Goal: Task Accomplishment & Management: Manage account settings

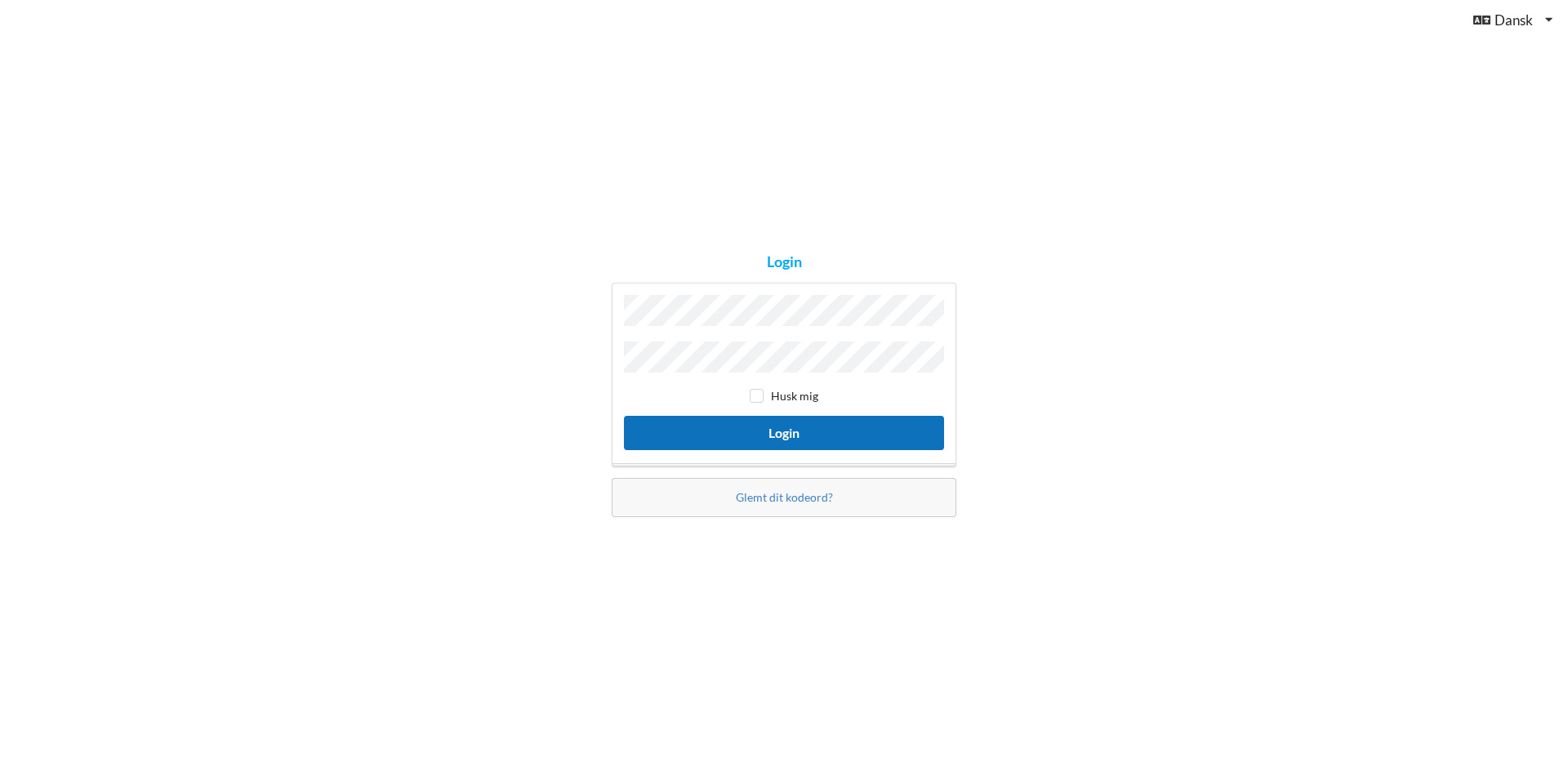
click at [783, 436] on button "Login" at bounding box center [784, 433] width 320 height 33
click at [745, 419] on button "Login" at bounding box center [784, 433] width 320 height 33
click at [767, 431] on button "Login" at bounding box center [784, 433] width 320 height 33
click at [624, 416] on button "Login" at bounding box center [784, 433] width 320 height 33
click at [790, 428] on button "Login" at bounding box center [784, 433] width 320 height 33
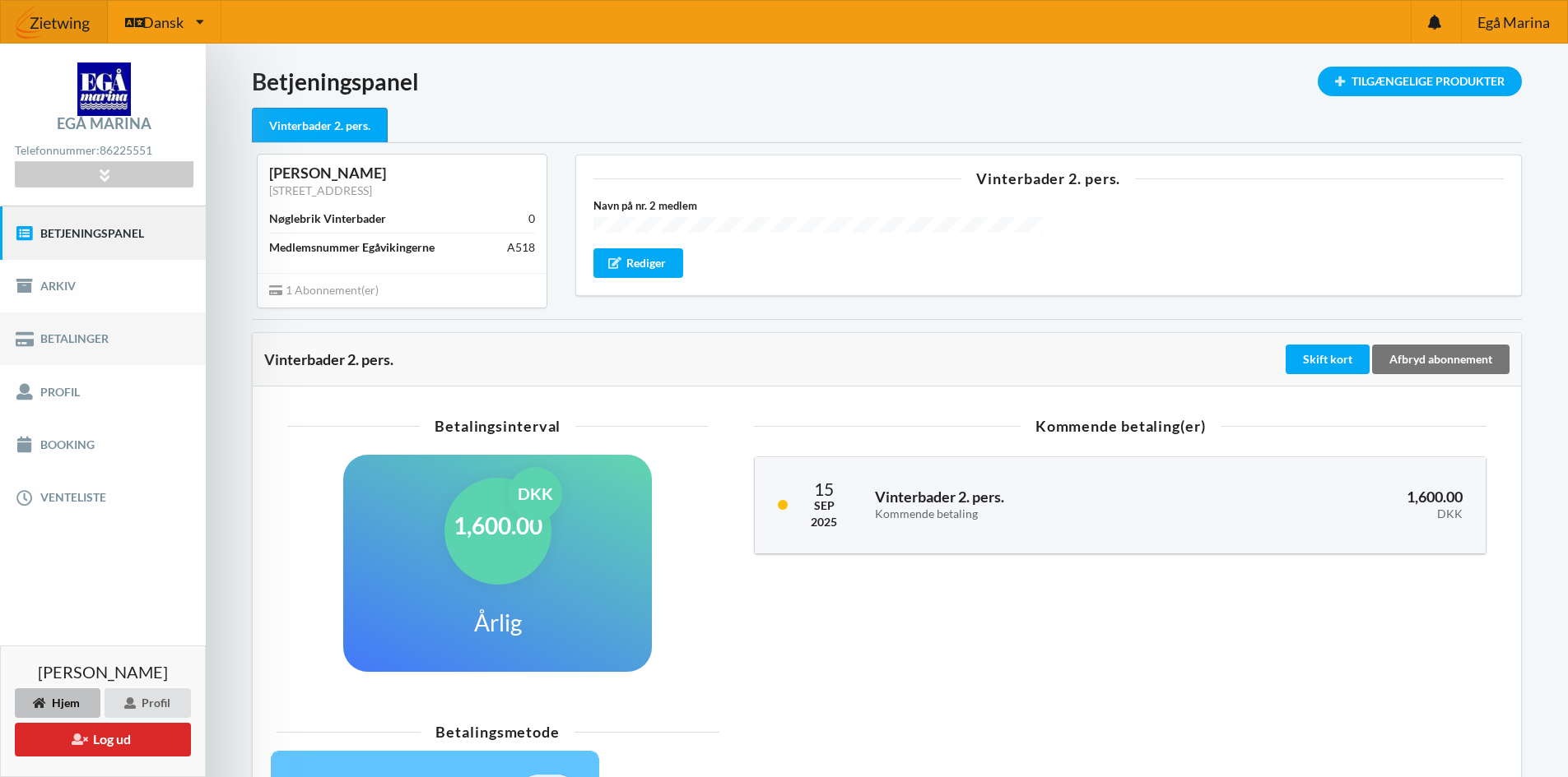
click at [65, 333] on link "Betalinger" at bounding box center [102, 339] width 206 height 53
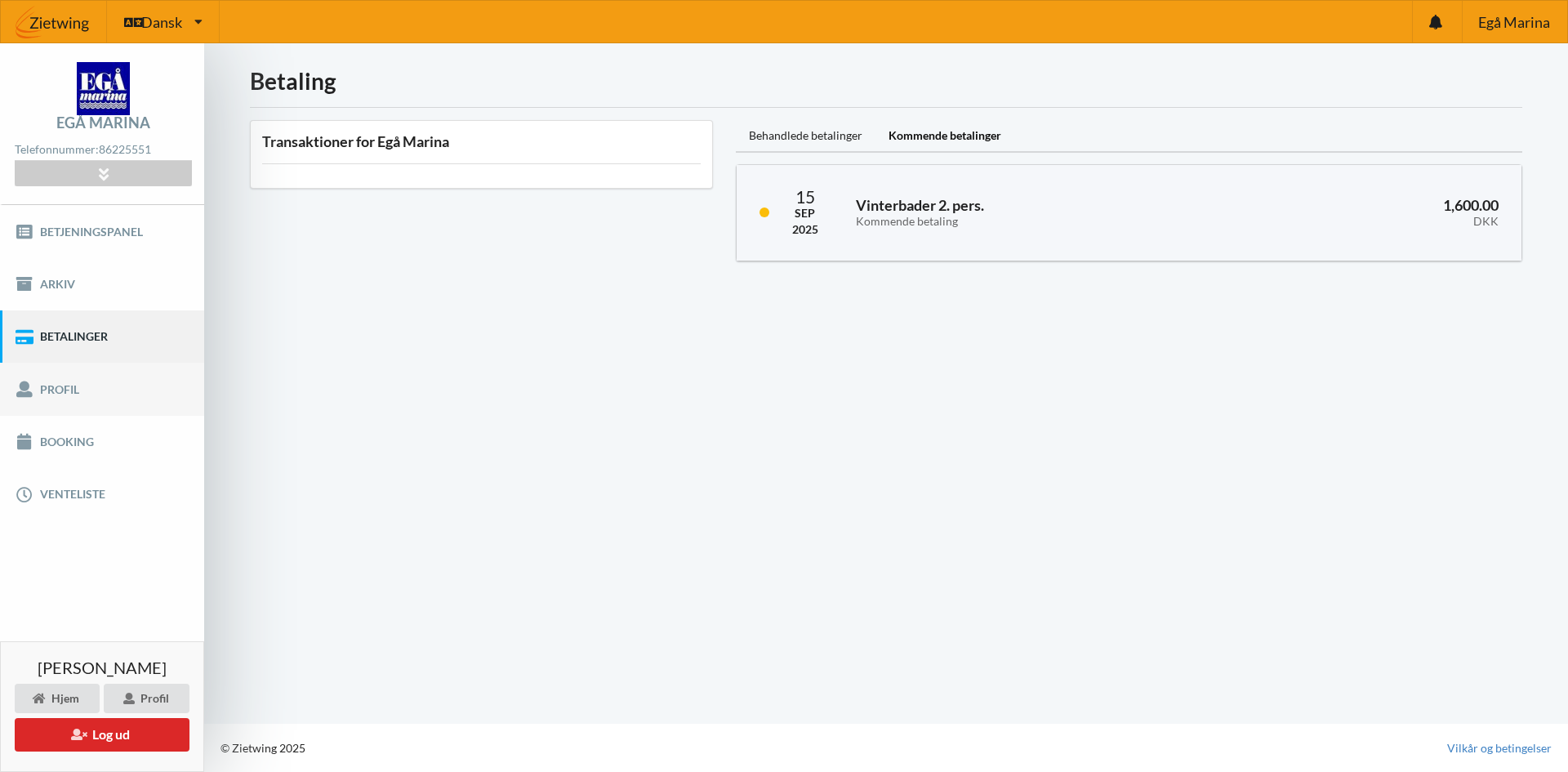
click at [60, 392] on link "Profil" at bounding box center [102, 388] width 204 height 53
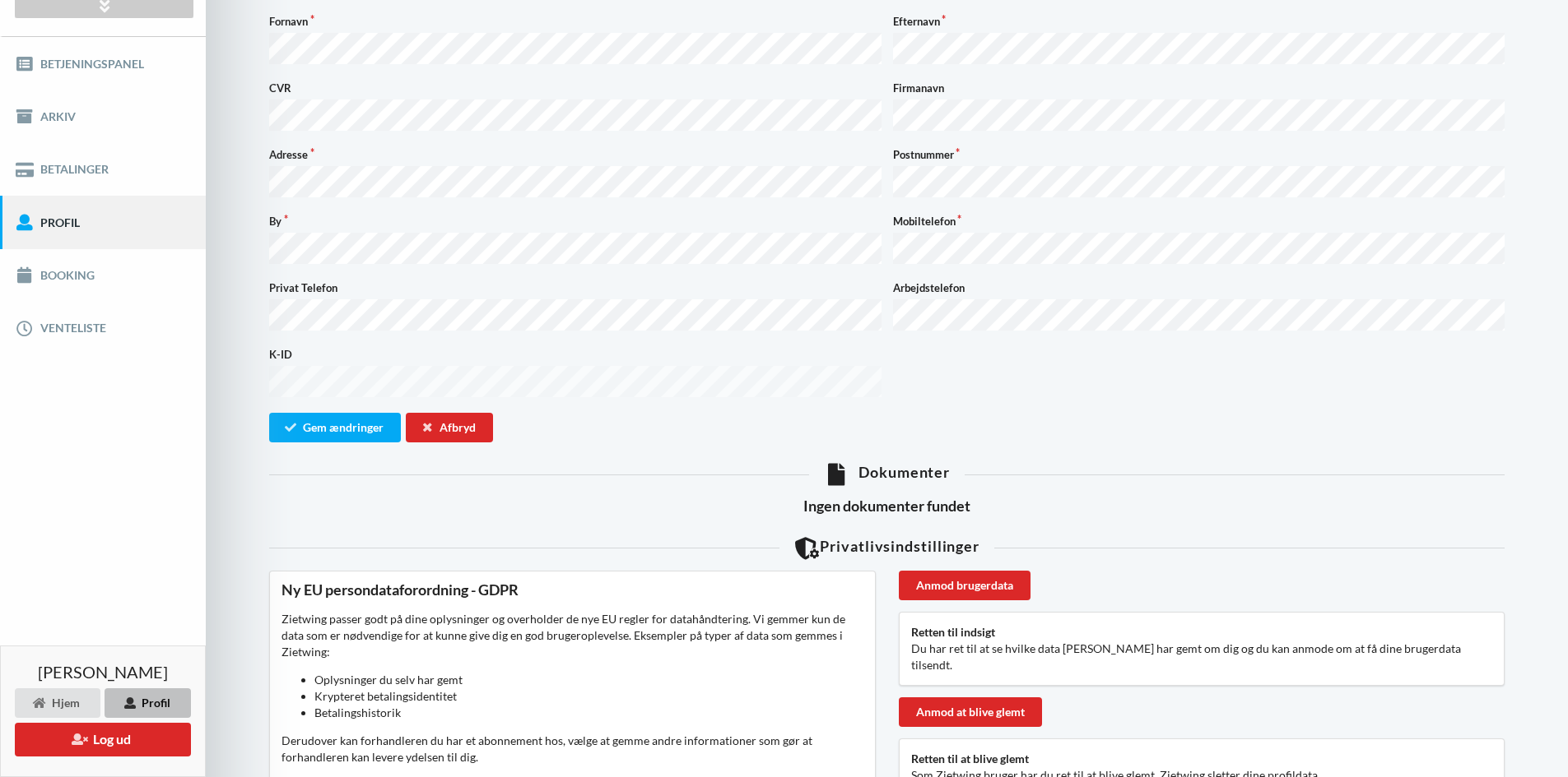
scroll to position [117, 0]
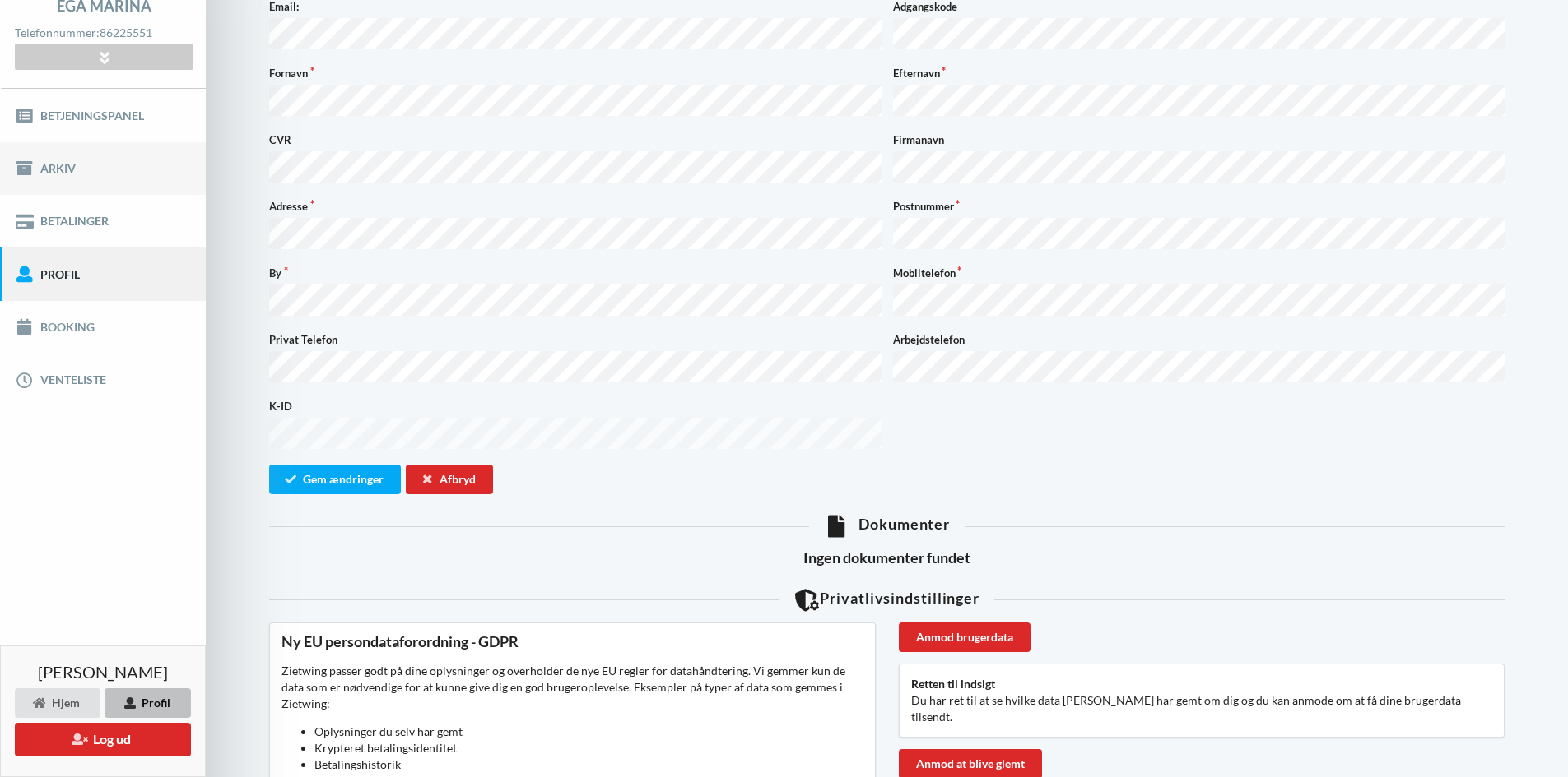
click at [64, 161] on link "Arkiv" at bounding box center [102, 168] width 206 height 53
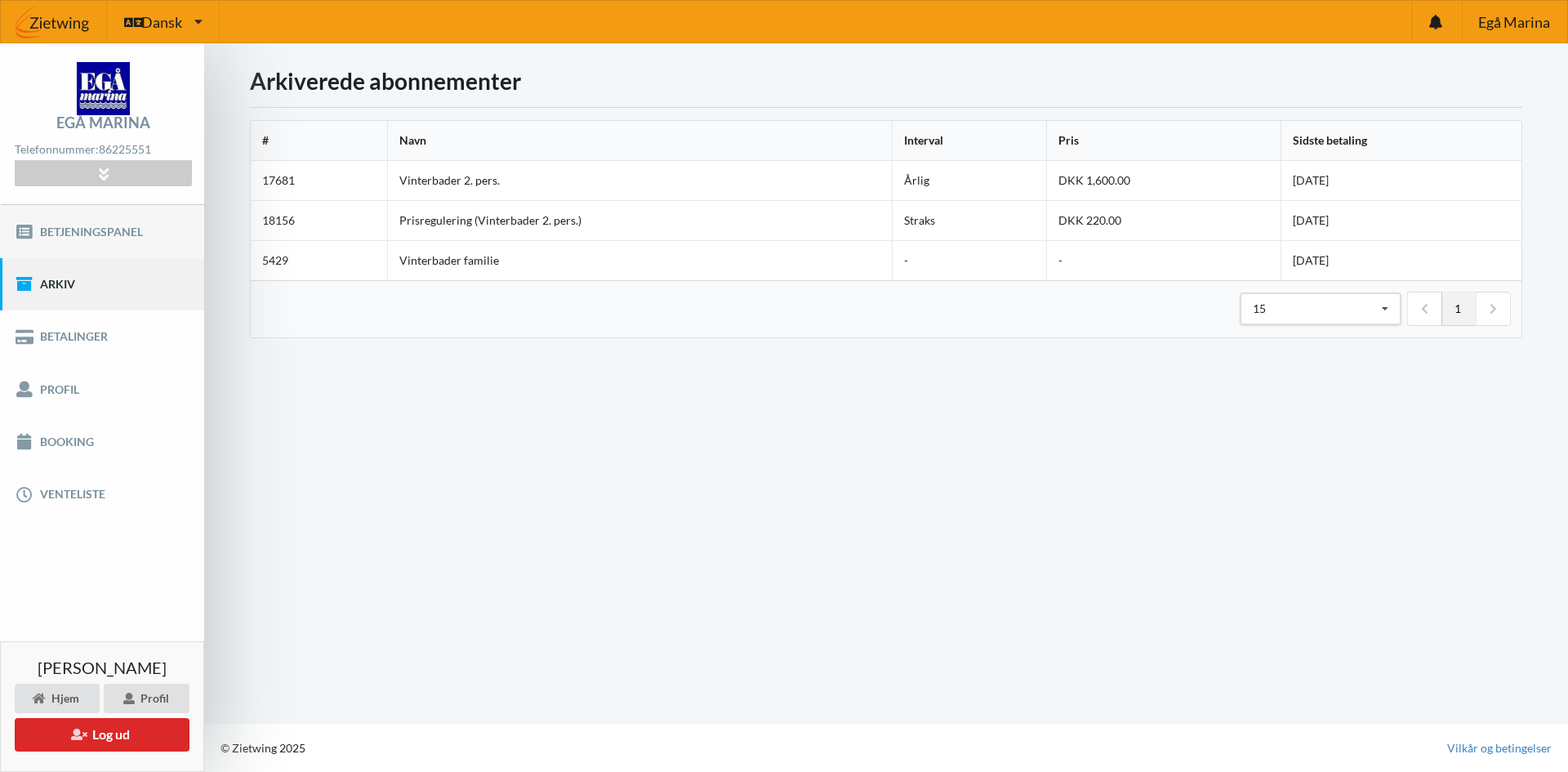
click at [72, 231] on link "Betjeningspanel" at bounding box center [102, 231] width 204 height 53
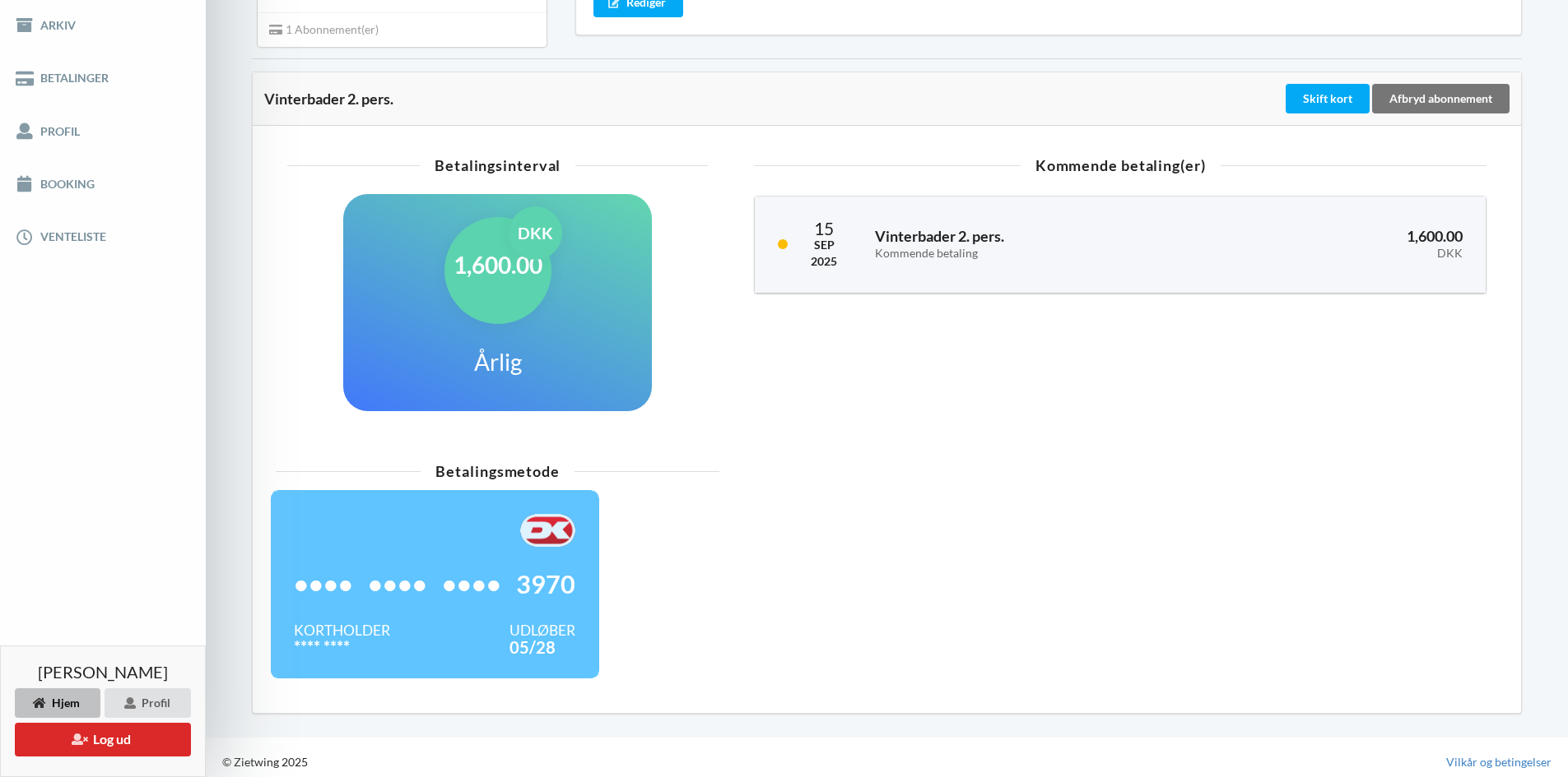
scroll to position [270, 0]
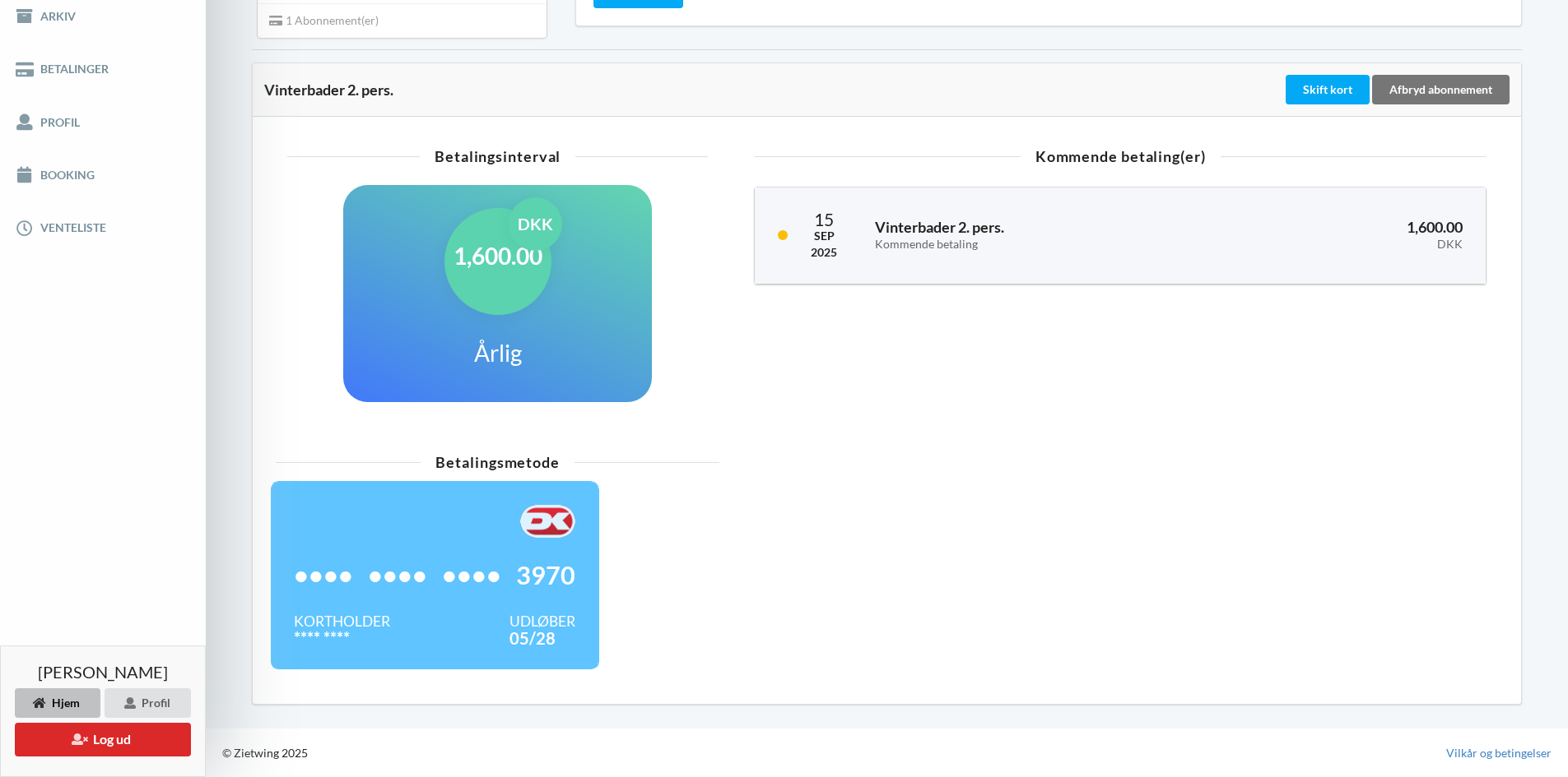
click at [546, 523] on img at bounding box center [547, 521] width 55 height 33
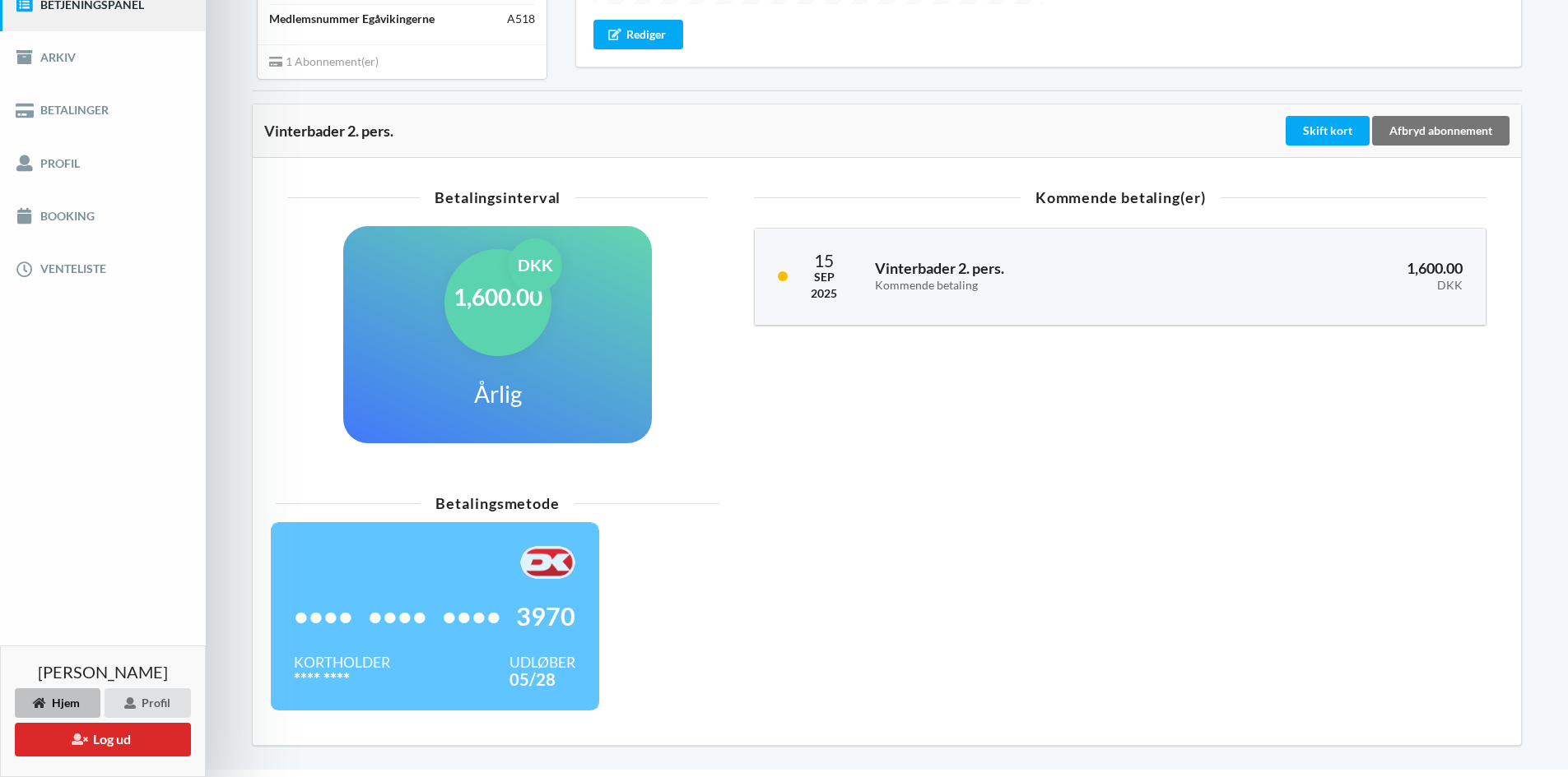
scroll to position [188, 0]
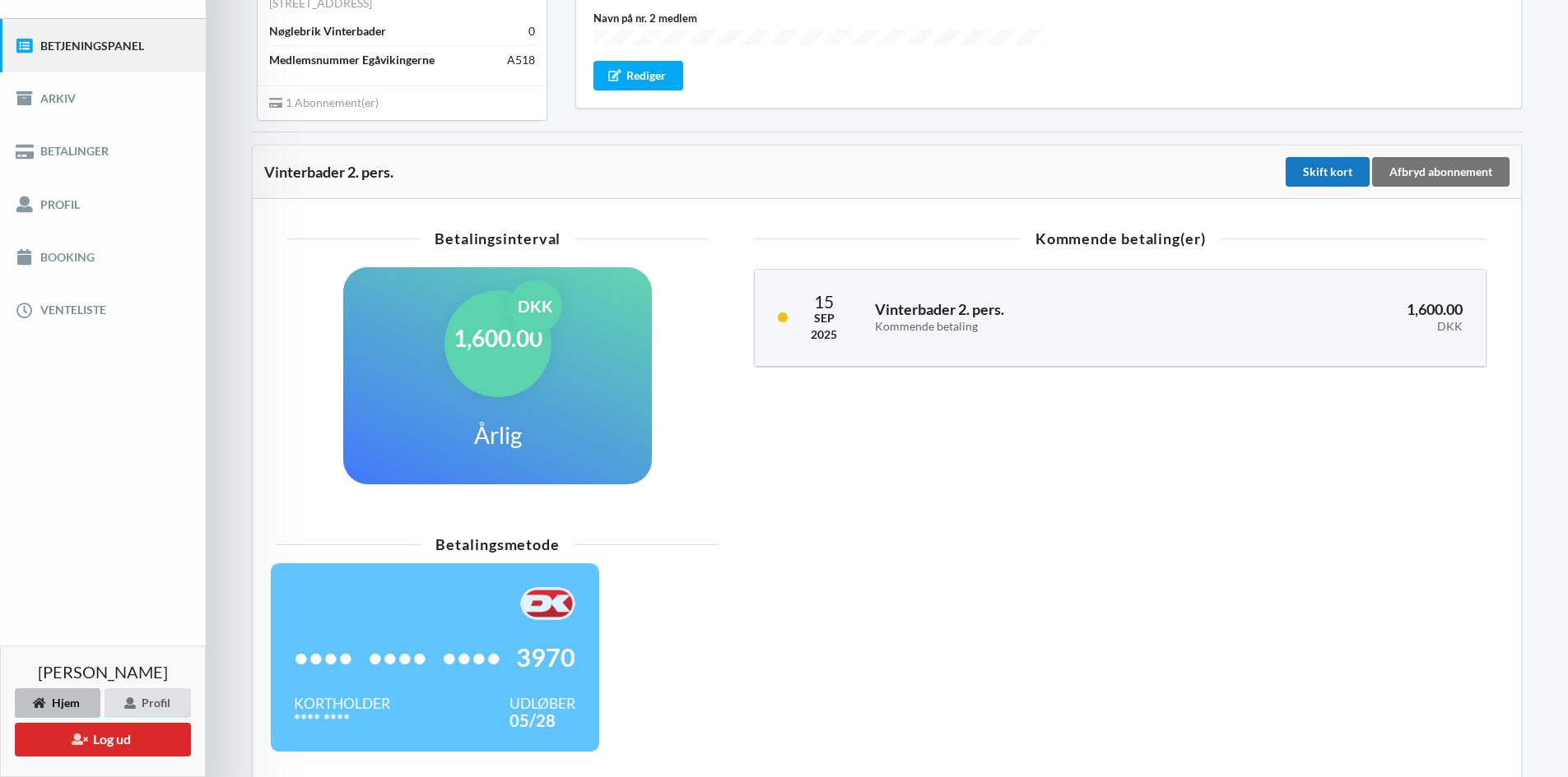
click at [1310, 175] on div "Skift kort" at bounding box center [1328, 172] width 84 height 30
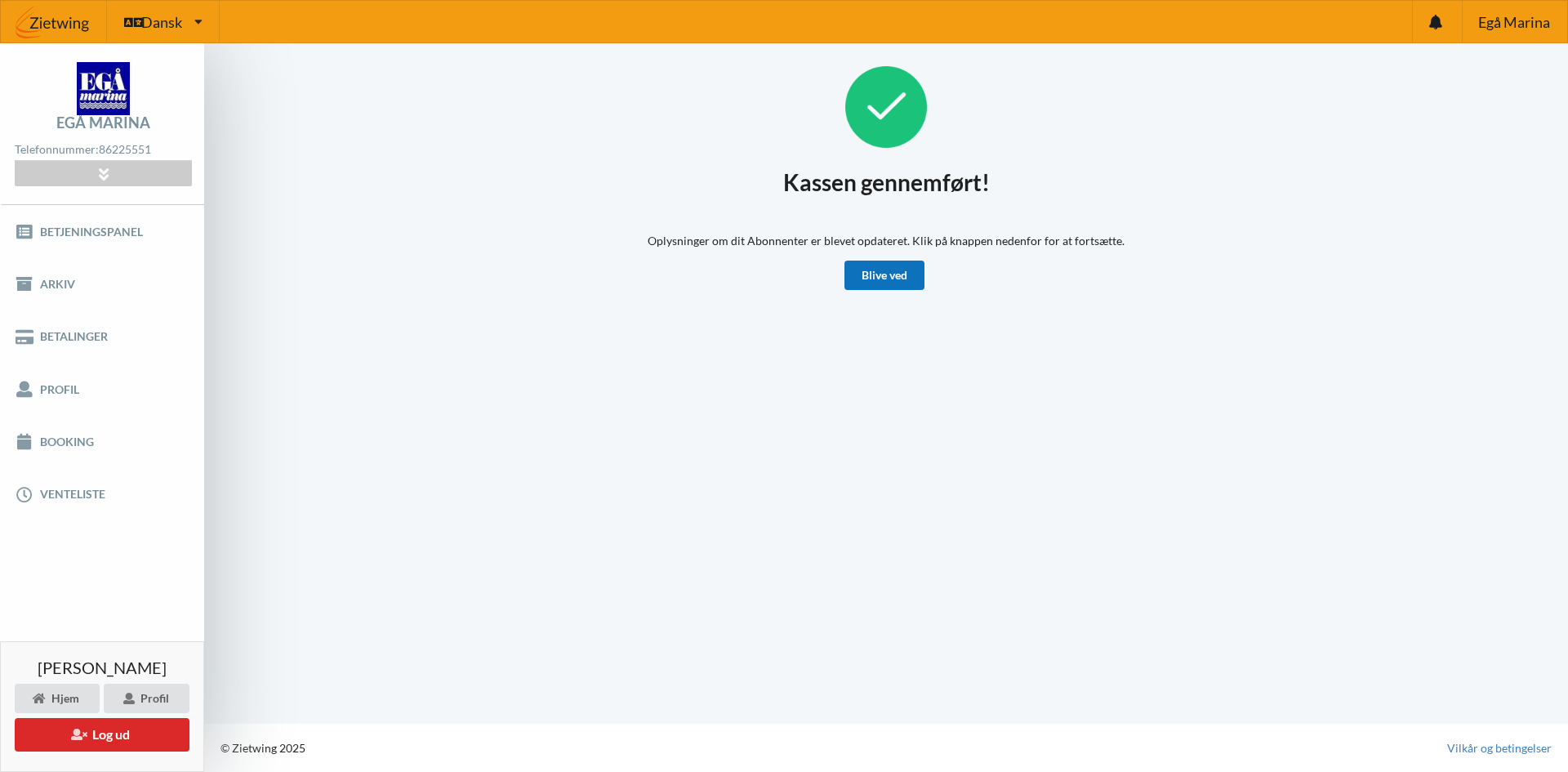
click at [893, 273] on link "Blive ved" at bounding box center [884, 276] width 80 height 30
